Goal: Task Accomplishment & Management: Complete application form

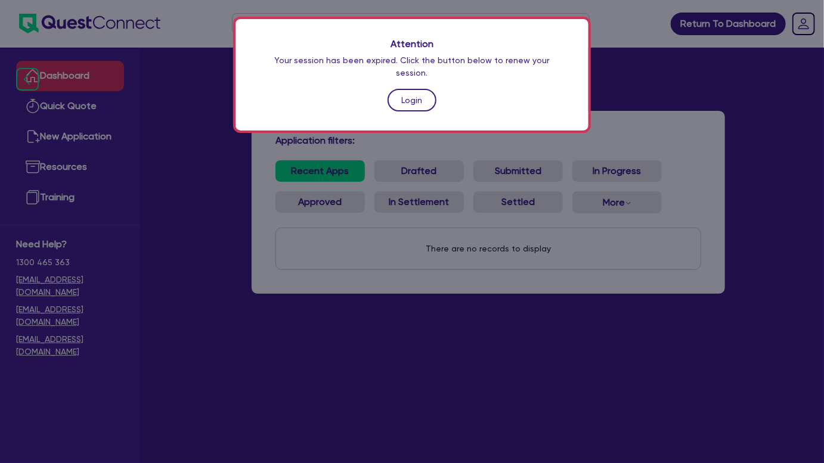
click at [422, 98] on link "Login" at bounding box center [412, 100] width 49 height 23
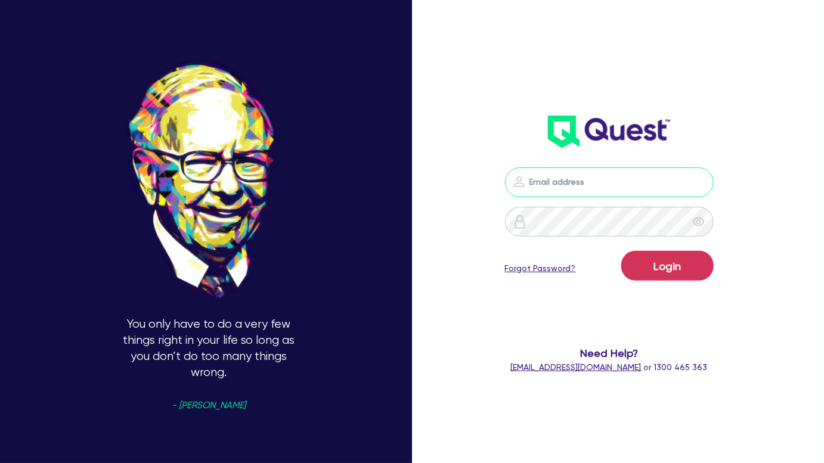
type input "[PERSON_NAME][EMAIL_ADDRESS][PERSON_NAME][DOMAIN_NAME]"
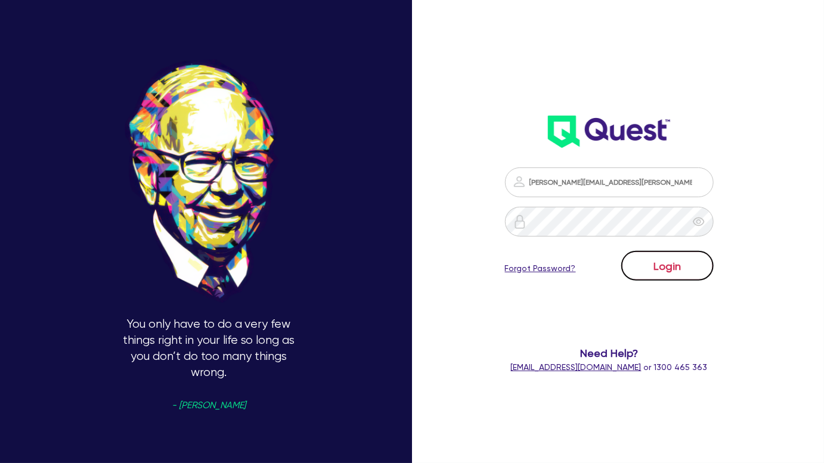
click at [655, 276] on button "Login" at bounding box center [668, 266] width 92 height 30
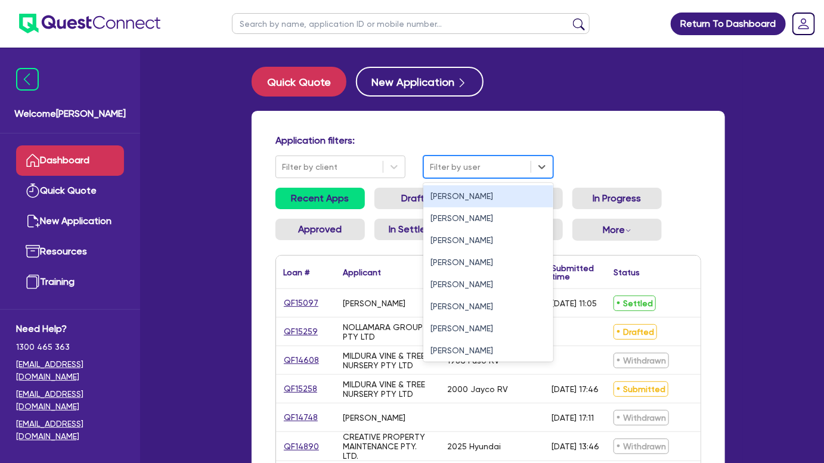
click at [462, 170] on div at bounding box center [477, 167] width 95 height 15
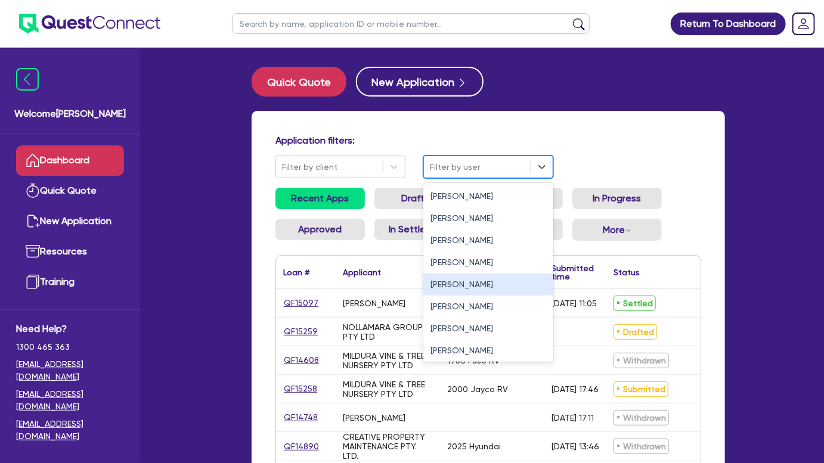
click at [449, 283] on div "[PERSON_NAME]" at bounding box center [488, 285] width 130 height 22
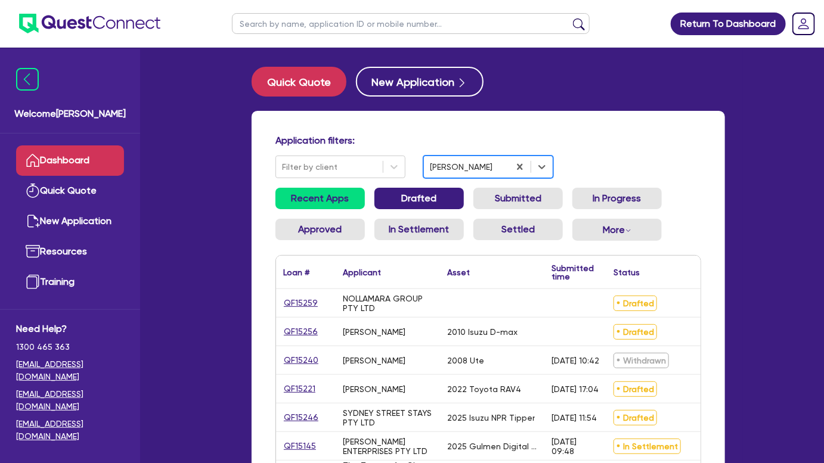
click at [398, 204] on link "Drafted" at bounding box center [419, 198] width 89 height 21
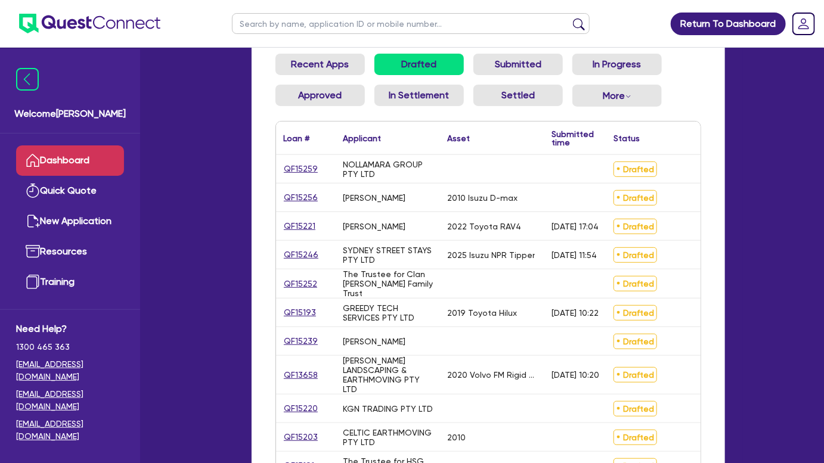
scroll to position [135, 0]
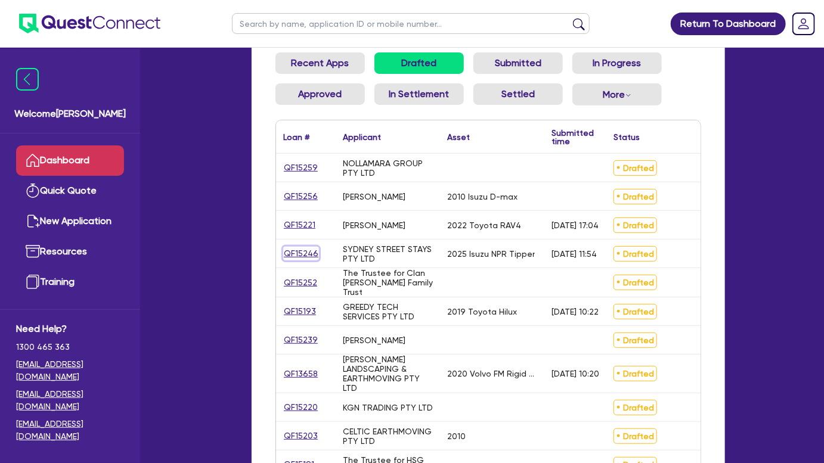
click at [304, 256] on link "QF15246" at bounding box center [301, 254] width 36 height 14
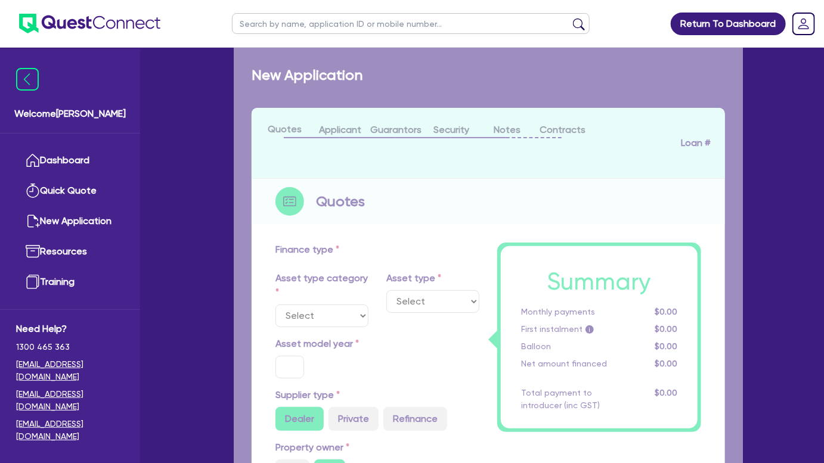
select select "PRIMARY_ASSETS"
type input "2025"
radio input "true"
type input "214,120"
type input "2"
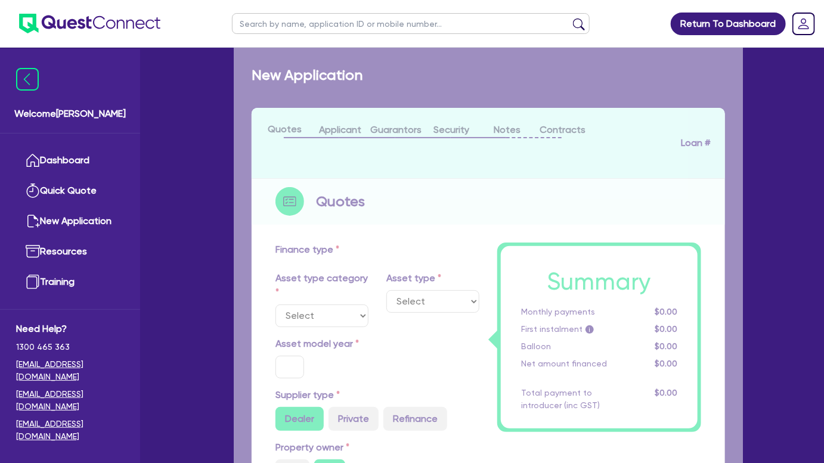
type input "4,295.49"
type input "7.85"
select select "HEAVY_TRUCKS"
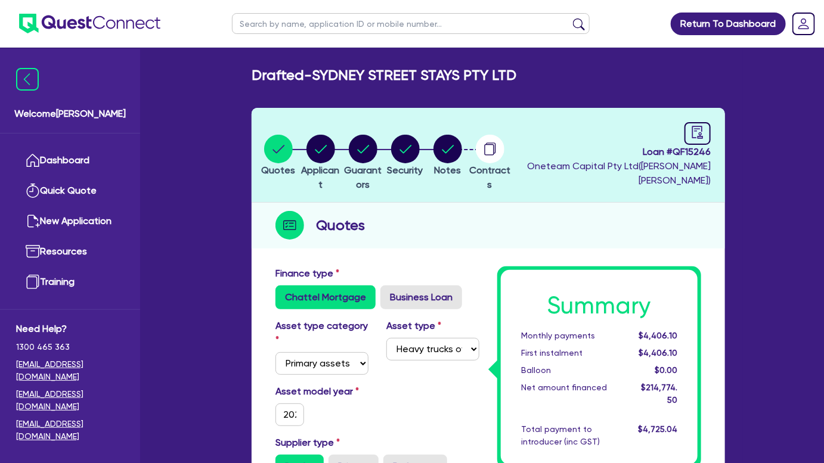
click at [722, 134] on header "Quotes Applicant [GEOGRAPHIC_DATA] Security Notes Contracts Loan # QF15246 Onet…" at bounding box center [489, 155] width 474 height 95
click at [701, 132] on icon "audit" at bounding box center [698, 132] width 11 height 13
select select "DRAFTED_AMENDED"
select select "Flexicommercial"
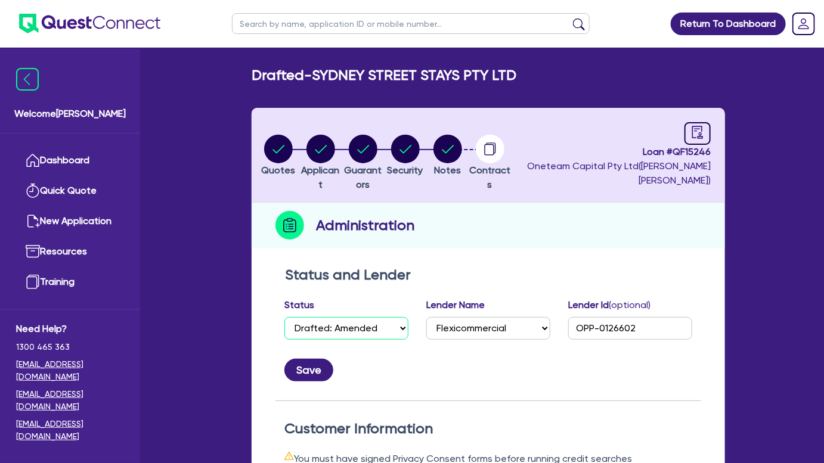
click at [361, 335] on select "Select Quoted Drafted: New Drafted: Amended Submitted: New Submitted: Amended I…" at bounding box center [347, 328] width 124 height 23
select select "SUBMITTED_AMENDED"
click at [285, 317] on select "Select Quoted Drafted: New Drafted: Amended Submitted: New Submitted: Amended I…" at bounding box center [347, 328] width 124 height 23
click at [304, 355] on div "Save" at bounding box center [489, 366] width 426 height 32
click at [302, 364] on button "Save" at bounding box center [309, 370] width 49 height 23
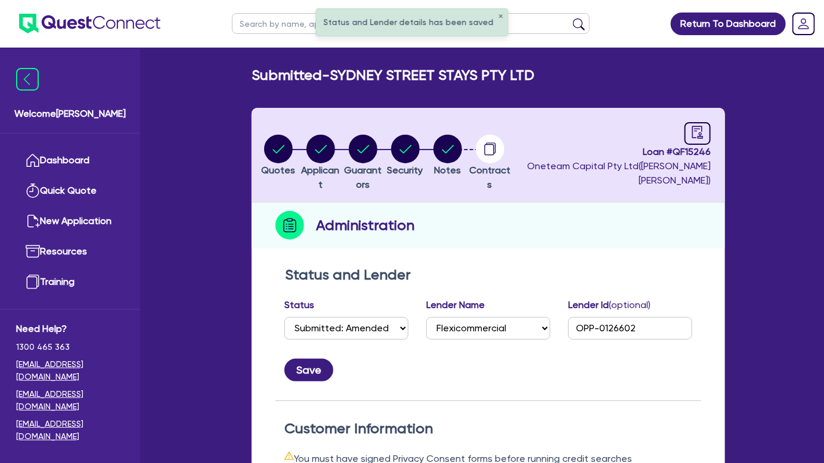
click at [101, 20] on img at bounding box center [89, 24] width 141 height 20
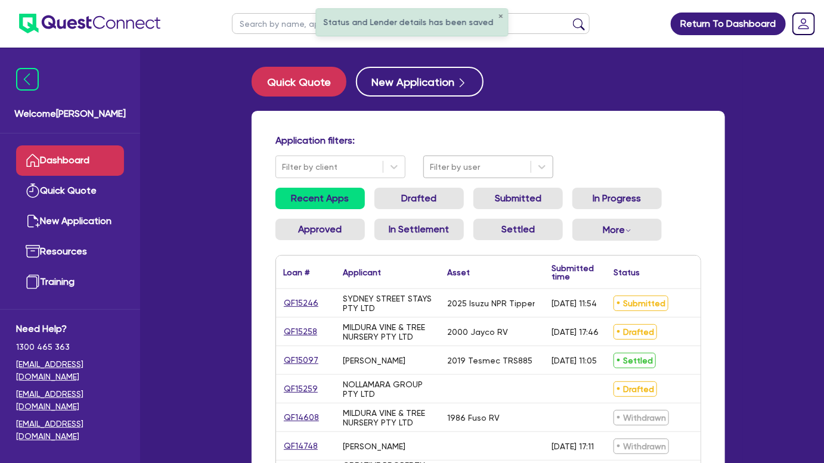
click at [471, 174] on div at bounding box center [477, 167] width 95 height 15
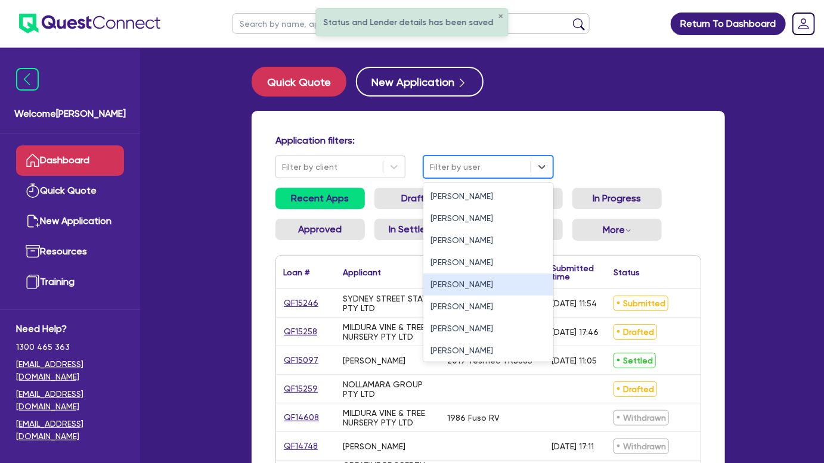
click at [456, 282] on div "[PERSON_NAME]" at bounding box center [488, 285] width 130 height 22
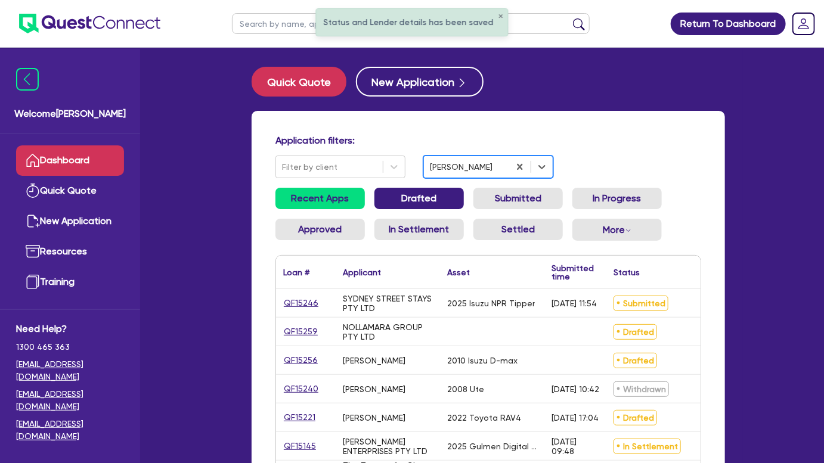
click at [420, 194] on link "Drafted" at bounding box center [419, 198] width 89 height 21
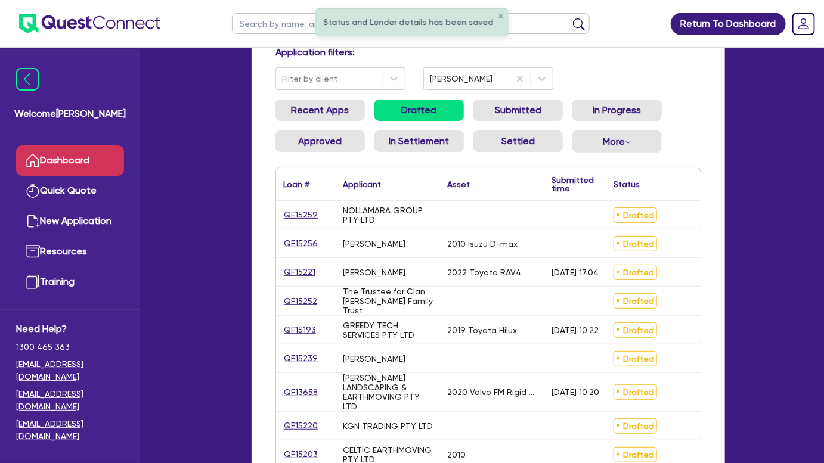
scroll to position [89, 0]
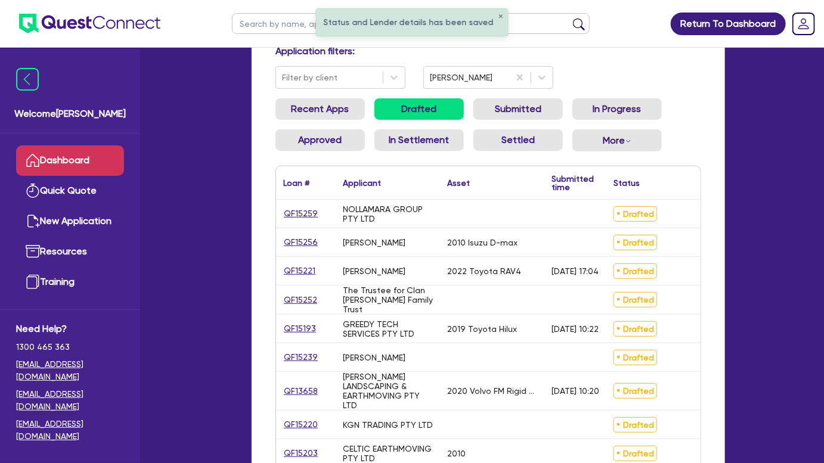
click at [304, 206] on div "QF15259" at bounding box center [306, 214] width 60 height 28
click at [302, 211] on link "QF15259" at bounding box center [300, 214] width 35 height 14
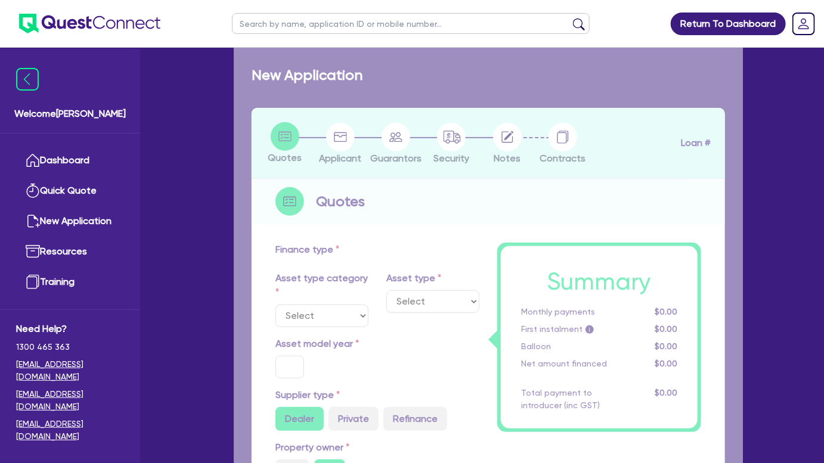
type input "10,000"
type input "4"
type input "426.18"
type input "20"
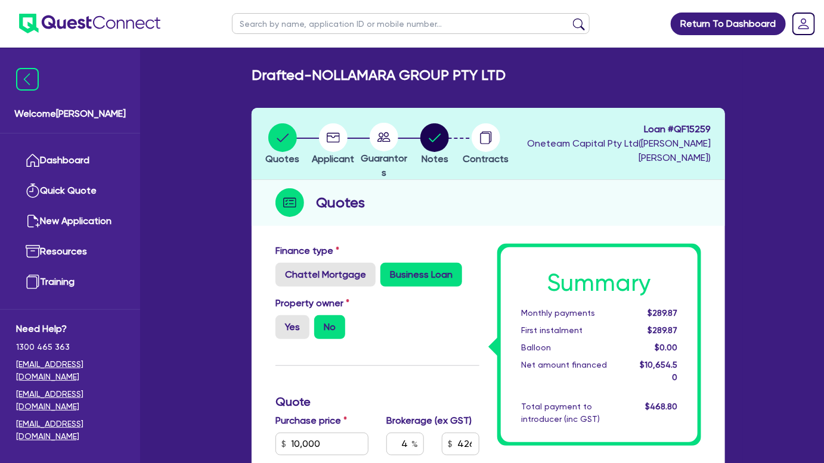
click at [460, 144] on li "Notes" at bounding box center [435, 144] width 51 height 42
click at [449, 141] on circle "button" at bounding box center [435, 137] width 29 height 29
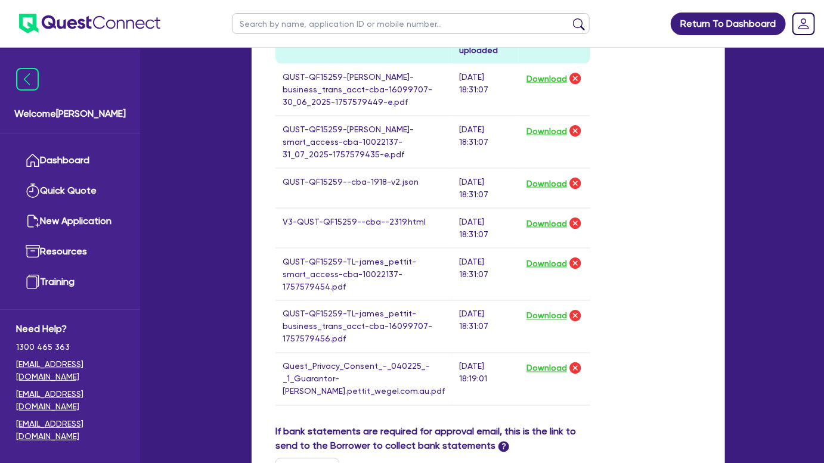
scroll to position [678, 0]
click at [545, 227] on button "Download" at bounding box center [547, 223] width 42 height 16
click at [129, 20] on img at bounding box center [89, 24] width 141 height 20
